Goal: Ask a question

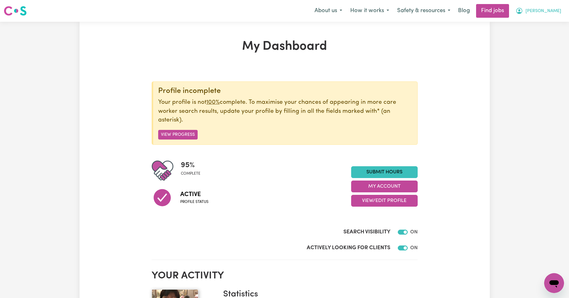
click at [548, 13] on span "[PERSON_NAME]" at bounding box center [544, 11] width 36 height 7
click at [531, 24] on link "My Account" at bounding box center [540, 24] width 49 height 12
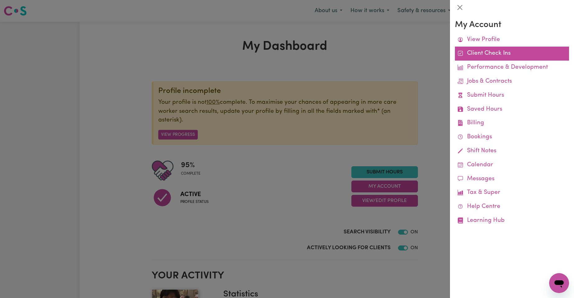
click at [482, 54] on link "Client Check Ins" at bounding box center [512, 54] width 114 height 14
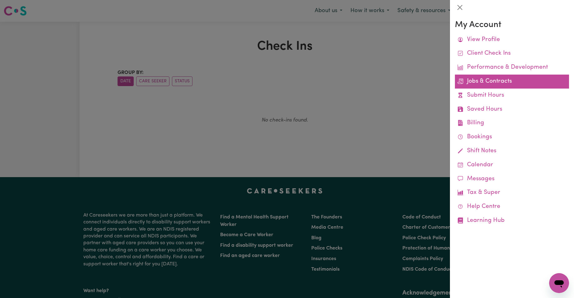
click at [493, 81] on link "Jobs & Contracts" at bounding box center [512, 82] width 114 height 14
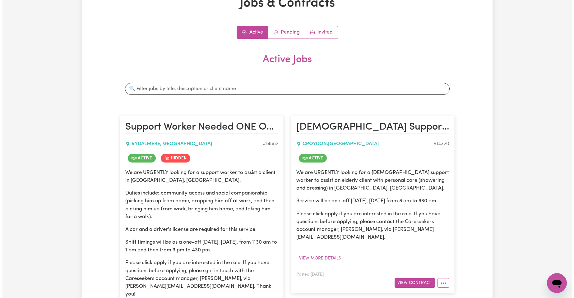
scroll to position [52, 0]
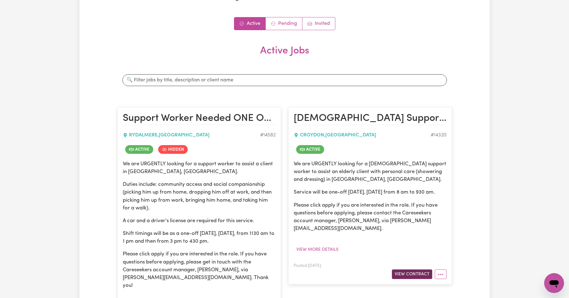
click at [420, 275] on button "View Contract" at bounding box center [412, 275] width 40 height 10
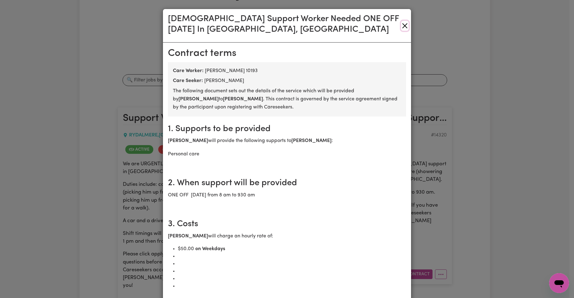
click at [401, 26] on button "Close" at bounding box center [404, 26] width 7 height 10
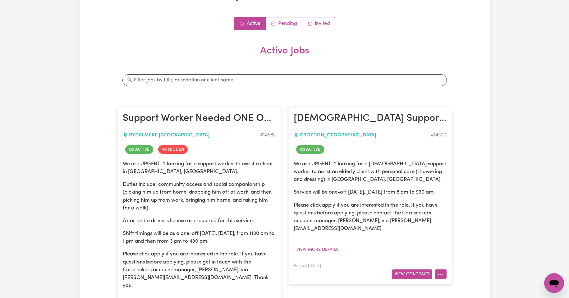
click at [441, 274] on button "More options" at bounding box center [441, 275] width 12 height 10
click at [453, 261] on link "Job Details" at bounding box center [459, 259] width 49 height 12
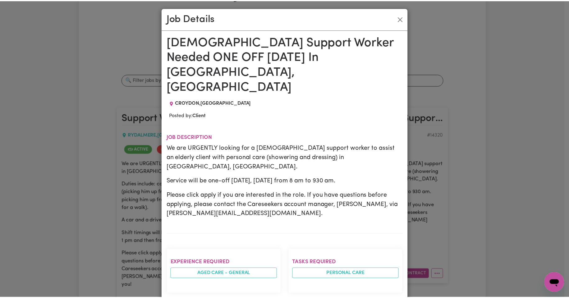
scroll to position [0, 0]
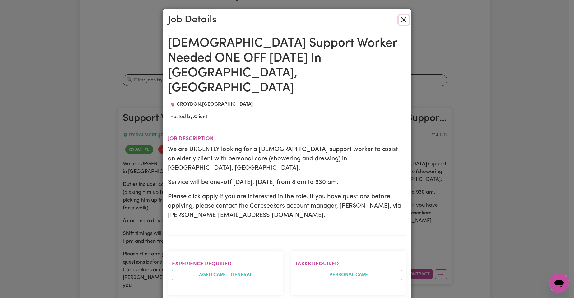
click at [403, 18] on button "Close" at bounding box center [404, 20] width 10 height 10
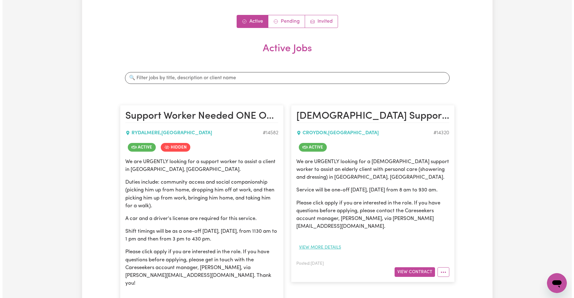
scroll to position [62, 0]
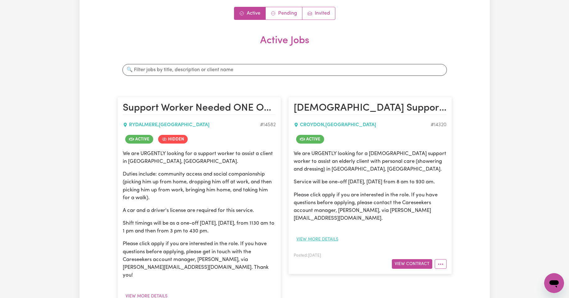
click at [324, 238] on button "View more details" at bounding box center [318, 240] width 48 height 10
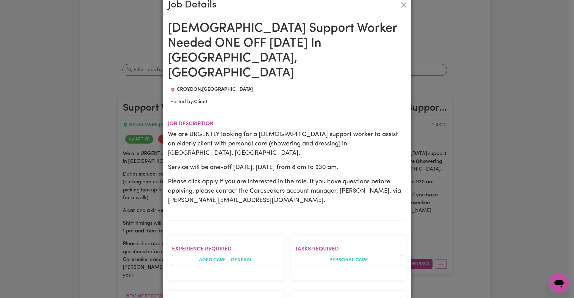
scroll to position [0, 0]
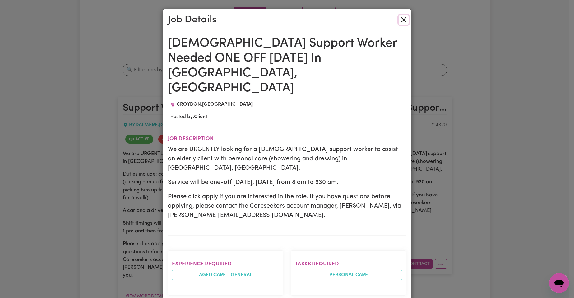
click at [401, 19] on button "Close" at bounding box center [404, 20] width 10 height 10
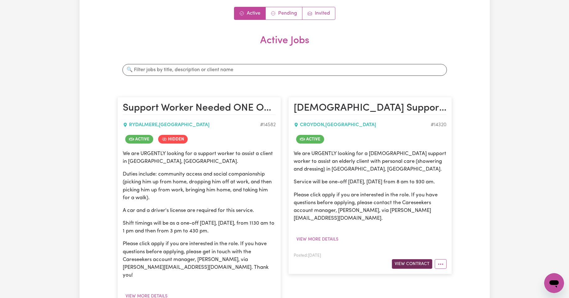
click at [417, 264] on button "View Contract" at bounding box center [412, 264] width 40 height 10
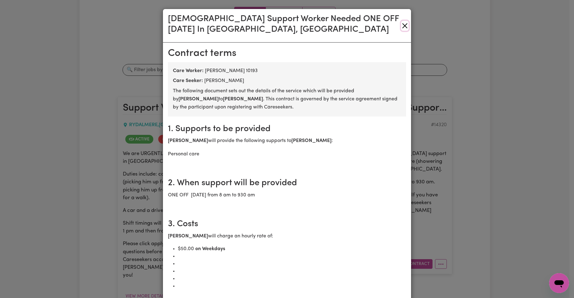
click at [401, 26] on button "Close" at bounding box center [404, 26] width 7 height 10
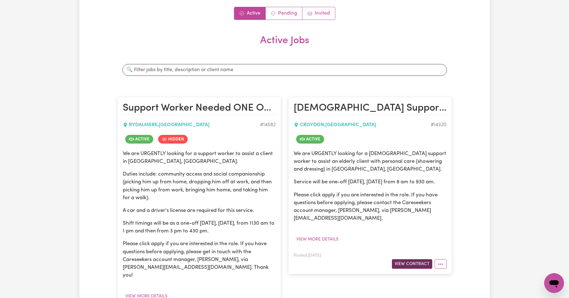
click at [411, 263] on button "View Contract" at bounding box center [412, 264] width 40 height 10
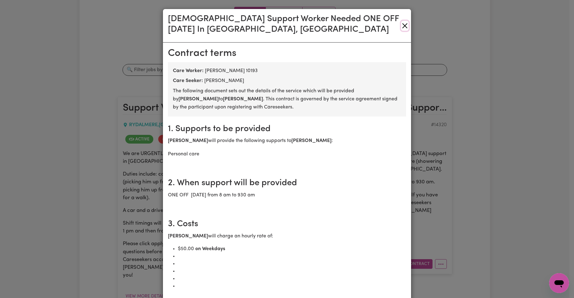
click at [401, 26] on button "Close" at bounding box center [404, 26] width 7 height 10
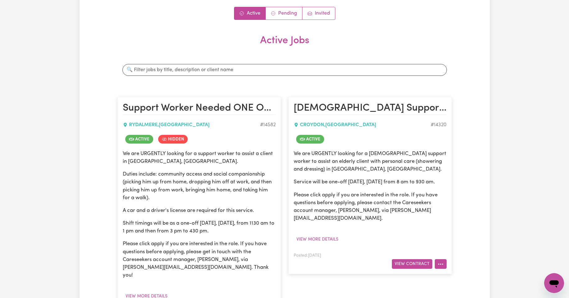
click at [439, 263] on icon "More options" at bounding box center [441, 264] width 6 height 6
click at [453, 279] on link "Job Details" at bounding box center [459, 279] width 49 height 12
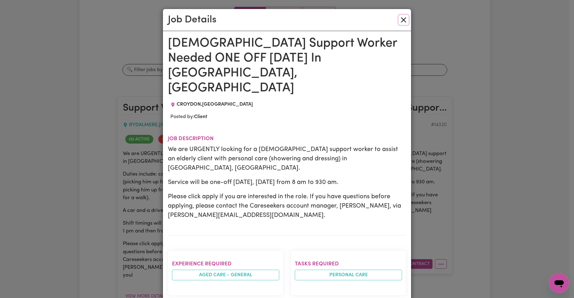
click at [401, 20] on button "Close" at bounding box center [404, 20] width 10 height 10
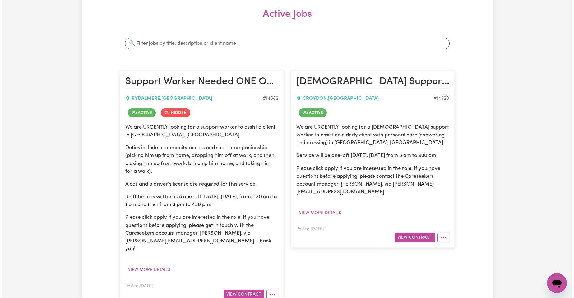
scroll to position [93, 0]
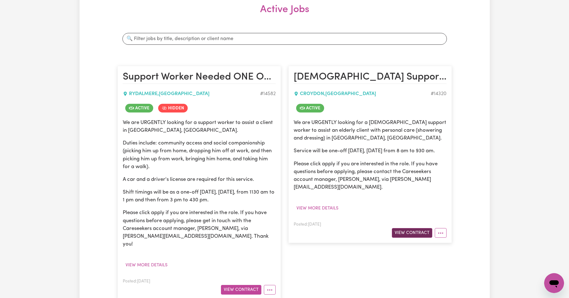
click at [413, 233] on button "View Contract" at bounding box center [412, 233] width 40 height 10
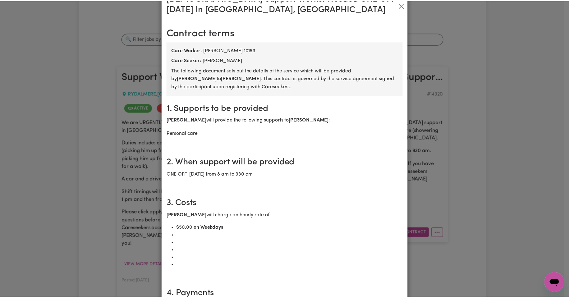
scroll to position [0, 0]
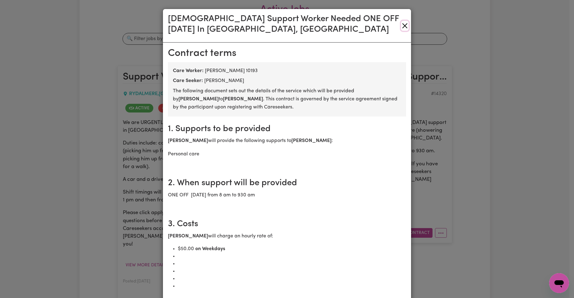
click at [401, 24] on button "Close" at bounding box center [404, 26] width 7 height 10
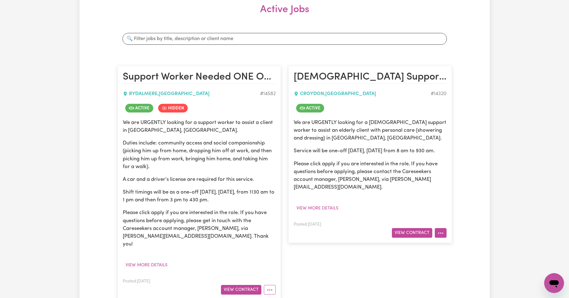
click at [443, 235] on icon "More options" at bounding box center [441, 233] width 6 height 6
click at [458, 249] on link "Job Details" at bounding box center [459, 248] width 49 height 12
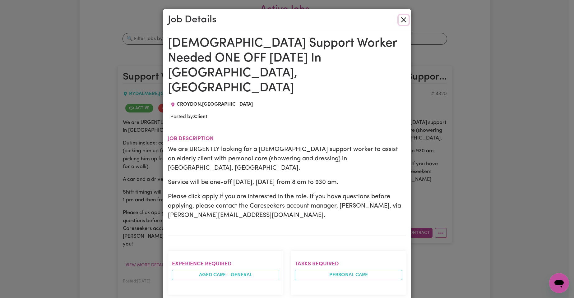
click at [402, 19] on button "Close" at bounding box center [404, 20] width 10 height 10
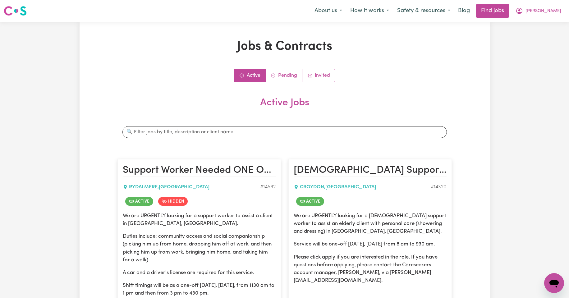
click at [307, 111] on h2 "Active Jobs" at bounding box center [285, 108] width 335 height 22
click at [249, 77] on link "Active" at bounding box center [250, 75] width 31 height 12
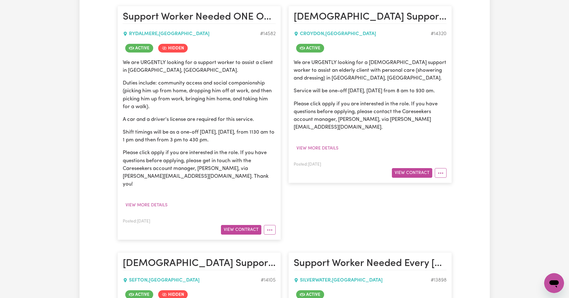
scroll to position [156, 0]
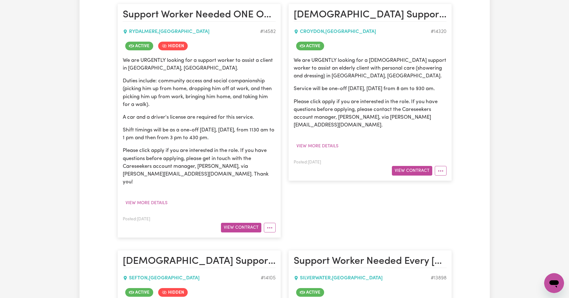
click at [554, 281] on icon "Open messaging window" at bounding box center [554, 284] width 9 height 7
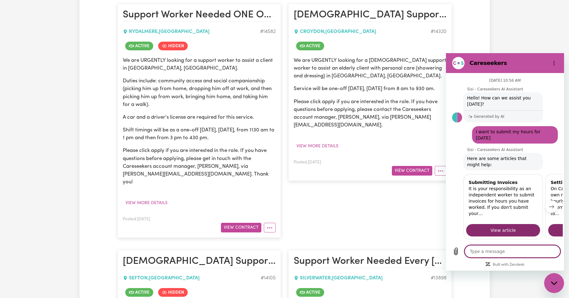
scroll to position [424, 0]
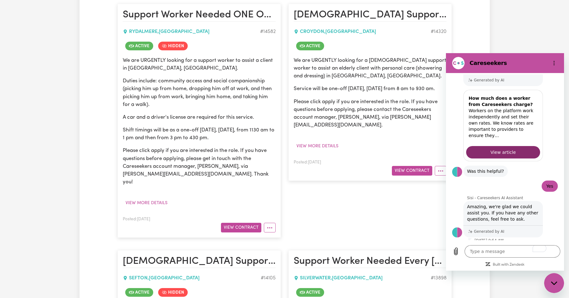
click at [531, 246] on button "Talk to a human" at bounding box center [537, 255] width 41 height 18
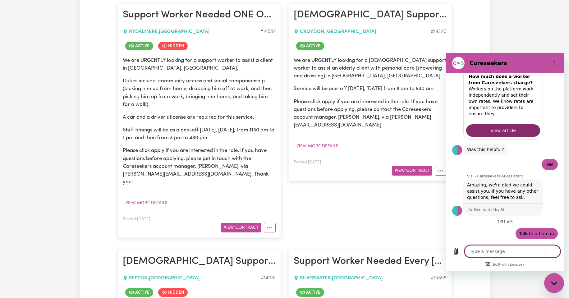
scroll to position [445, 0]
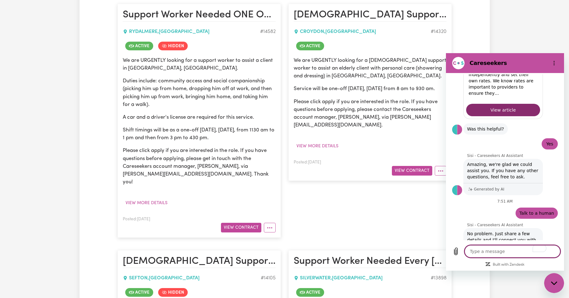
type textarea "x"
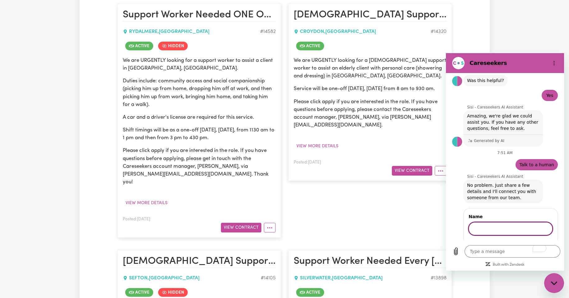
scroll to position [514, 0]
type input "[PERSON_NAME]"
click at [537, 244] on span "Next" at bounding box center [542, 247] width 10 height 7
type textarea "x"
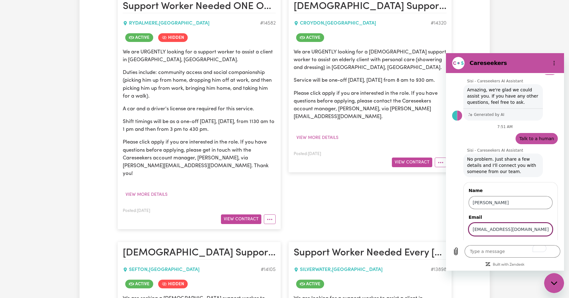
scroll to position [166, 0]
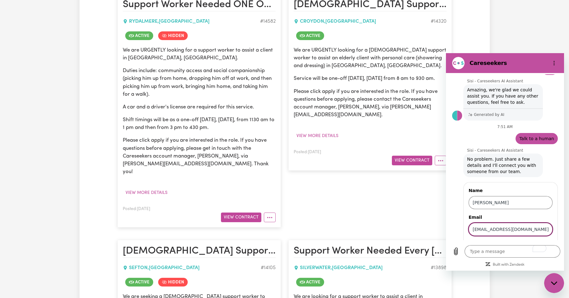
type input "[EMAIL_ADDRESS][DOMAIN_NAME]"
click at [550, 199] on div "Name [PERSON_NAME] mi han Email [EMAIL_ADDRESS][DOMAIN_NAME] 2 of 3 Next" at bounding box center [511, 220] width 95 height 77
click at [537, 244] on span "Next" at bounding box center [542, 247] width 10 height 7
type textarea "x"
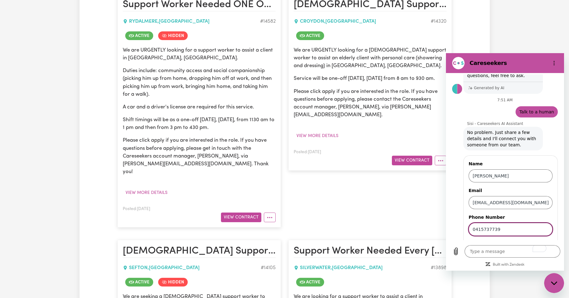
type input "0415737739"
click at [537, 244] on span "Send" at bounding box center [542, 247] width 11 height 7
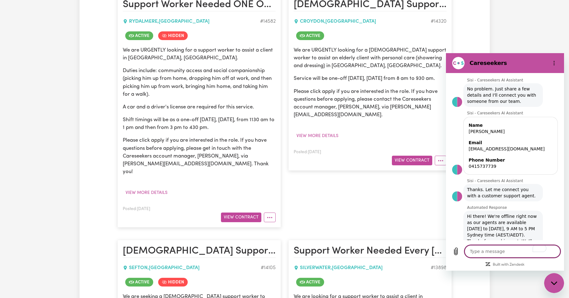
scroll to position [613, 0]
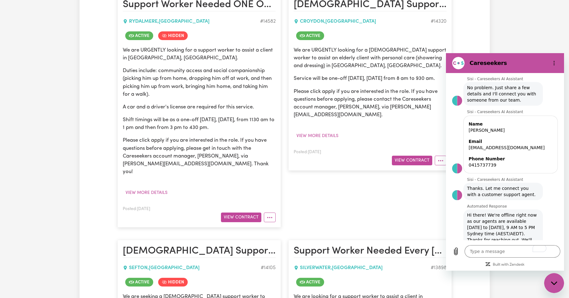
type textarea "x"
click at [518, 24] on div "Jobs & Contracts Active Pending Invited Active Jobs Search jobs Support Worker …" at bounding box center [284, 170] width 569 height 629
click at [333, 213] on div "[DEMOGRAPHIC_DATA] Support Worker Needed ONE OFF [DATE] In [GEOGRAPHIC_DATA], […" at bounding box center [370, 110] width 171 height 247
